Goal: Information Seeking & Learning: Learn about a topic

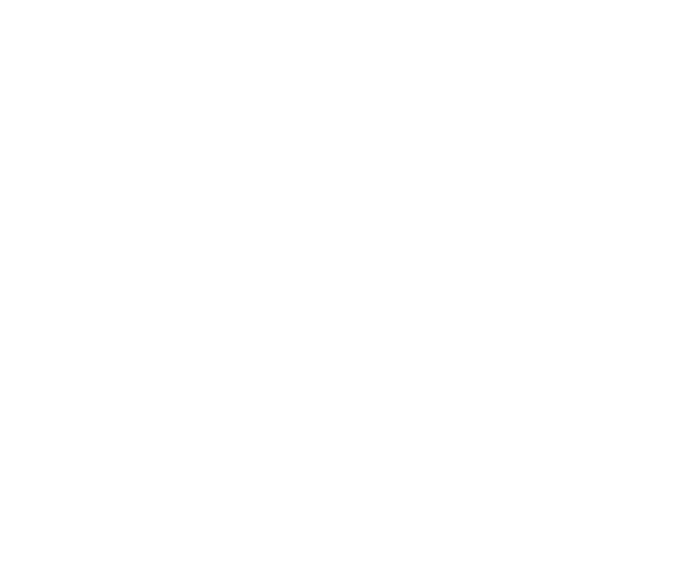
select select "20"
